Goal: Information Seeking & Learning: Learn about a topic

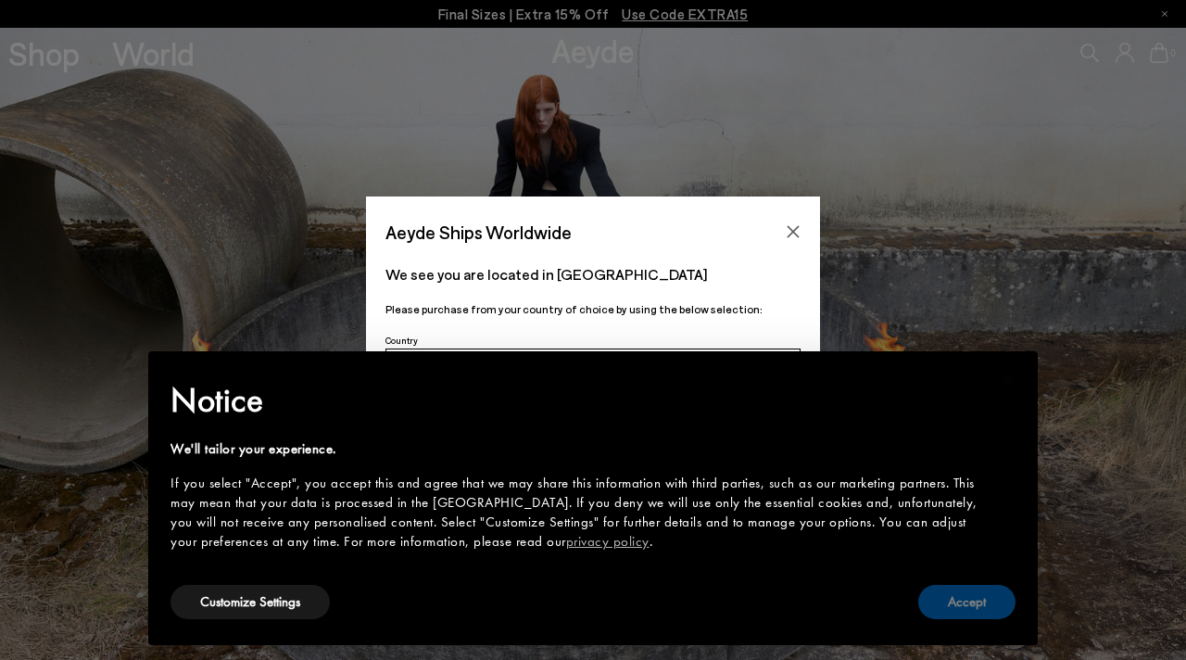
click at [1001, 612] on button "Accept" at bounding box center [967, 602] width 97 height 34
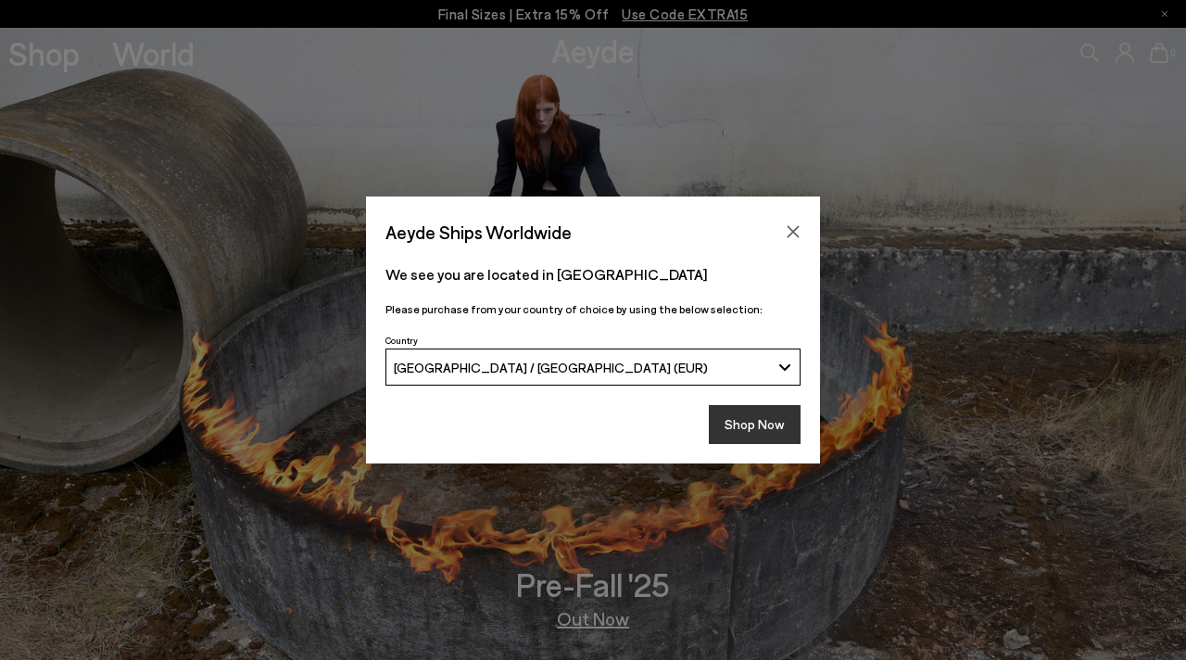
click at [749, 422] on button "Shop Now" at bounding box center [755, 424] width 92 height 39
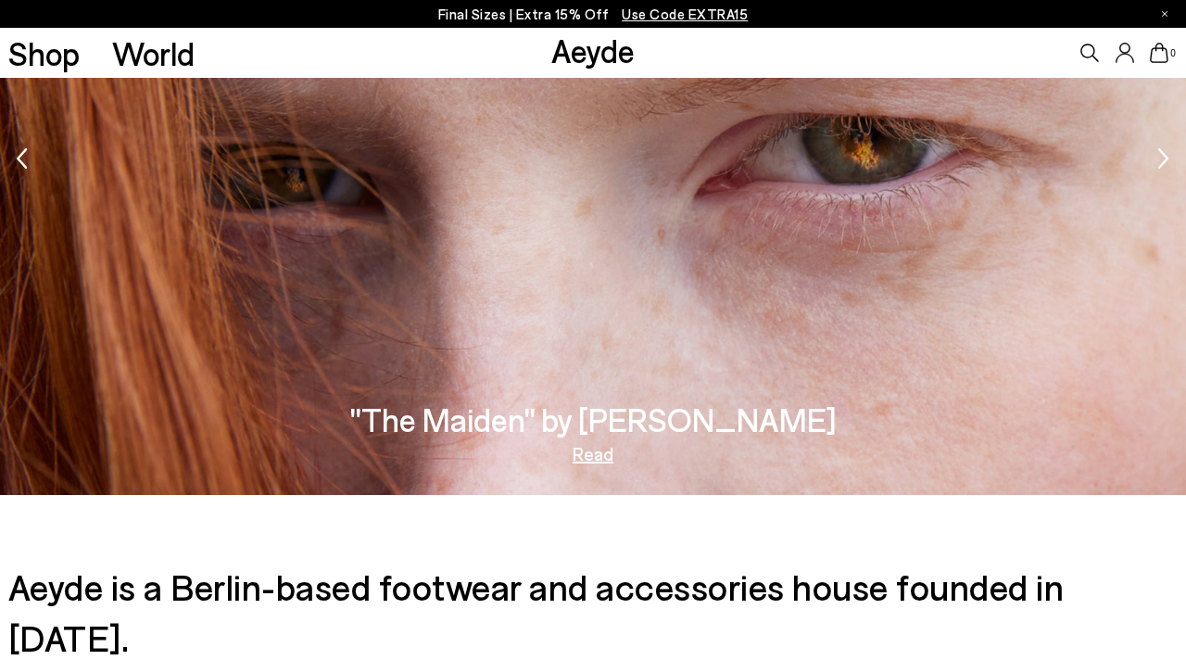
scroll to position [2834, 0]
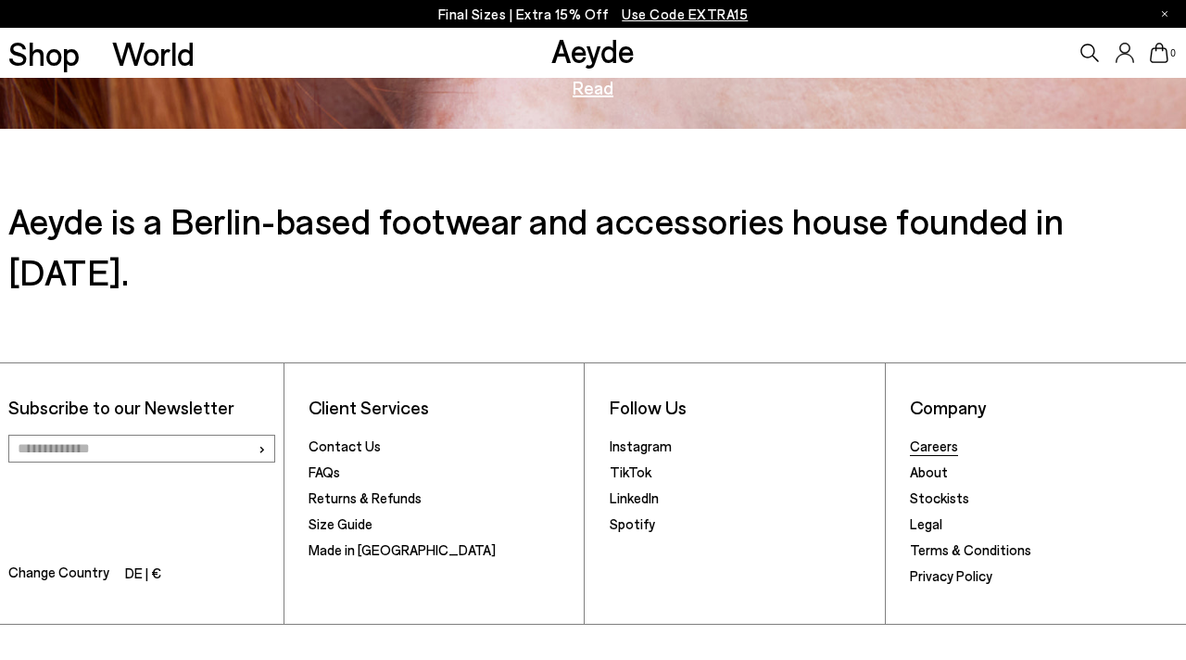
click at [954, 437] on link "Careers" at bounding box center [934, 445] width 48 height 17
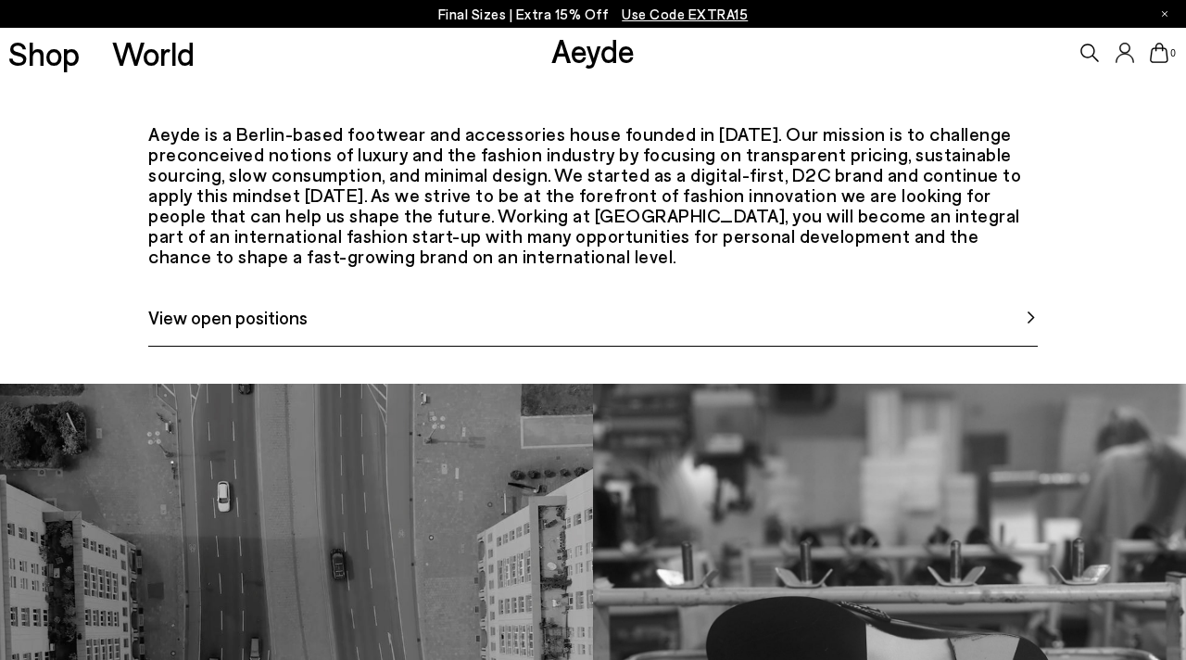
scroll to position [663, 0]
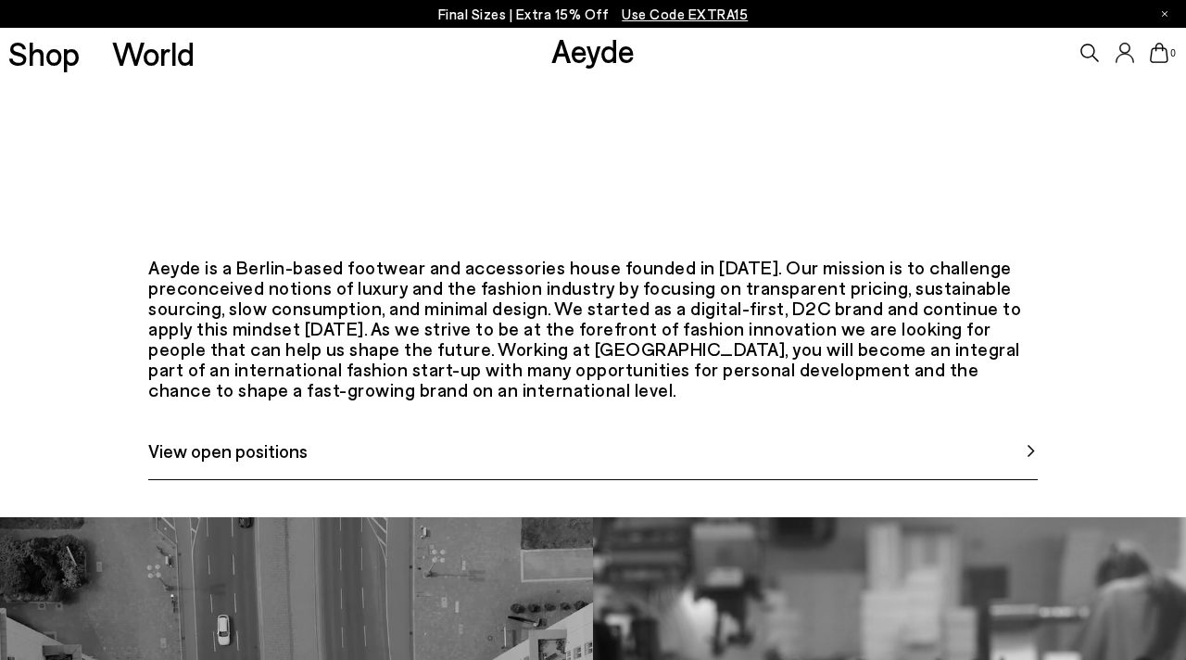
click at [239, 464] on span "View open positions" at bounding box center [227, 451] width 159 height 28
